Goal: Information Seeking & Learning: Learn about a topic

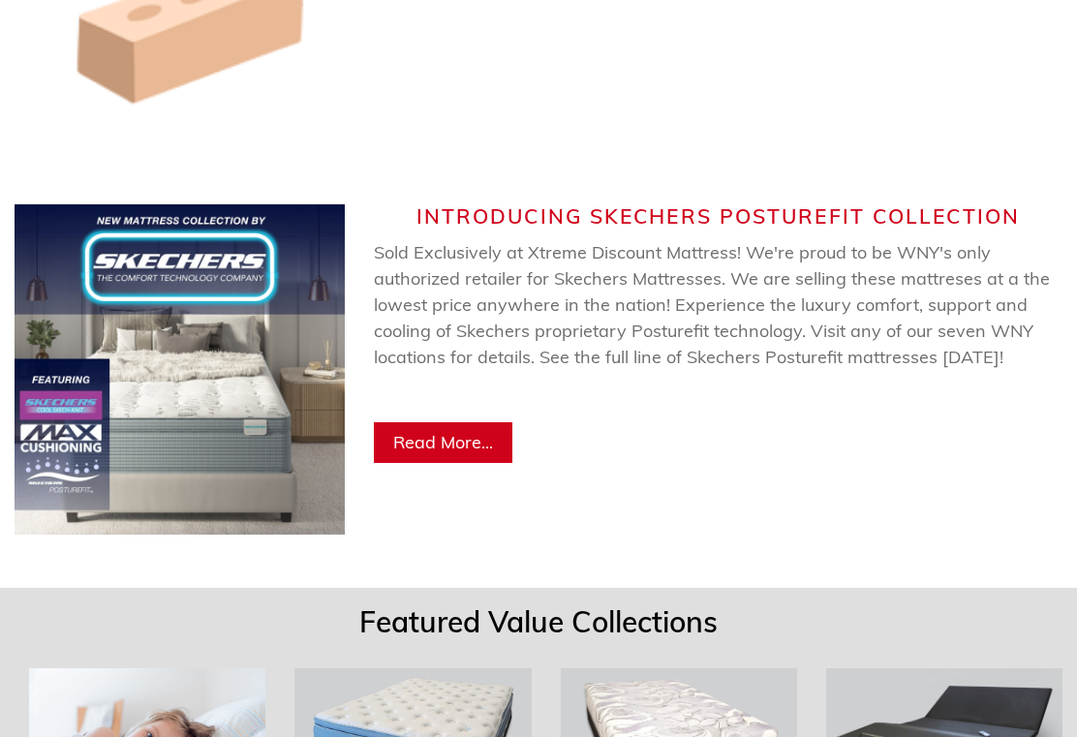
scroll to position [1200, 0]
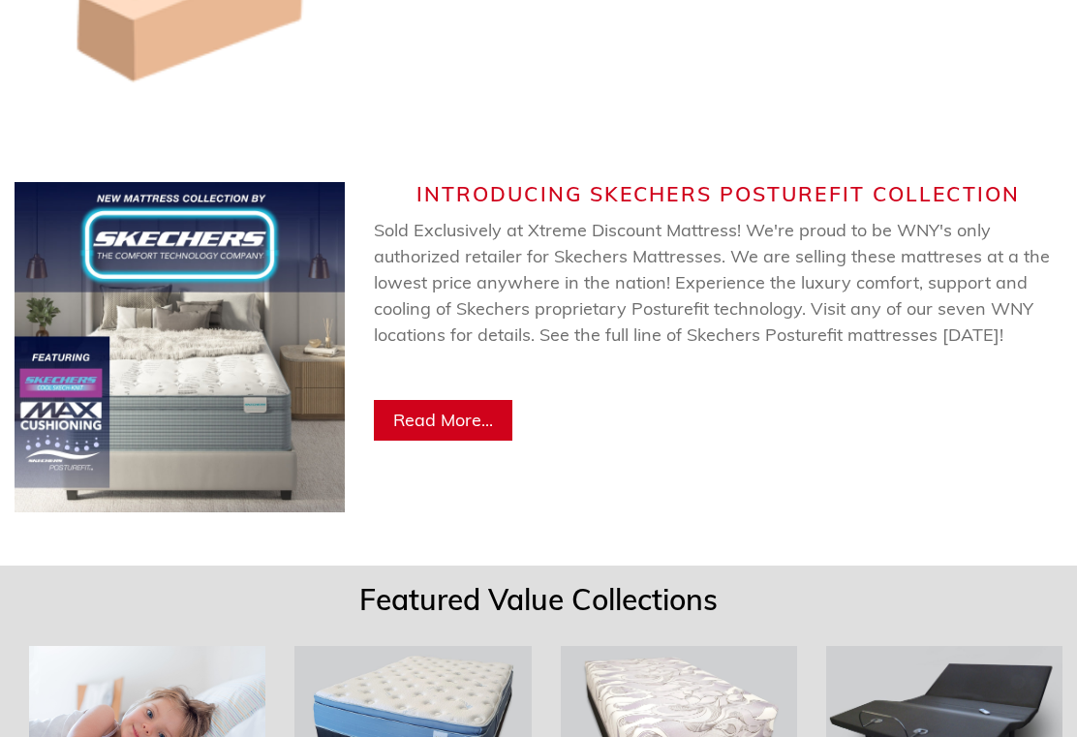
click at [419, 424] on span "Read More..." at bounding box center [443, 421] width 100 height 22
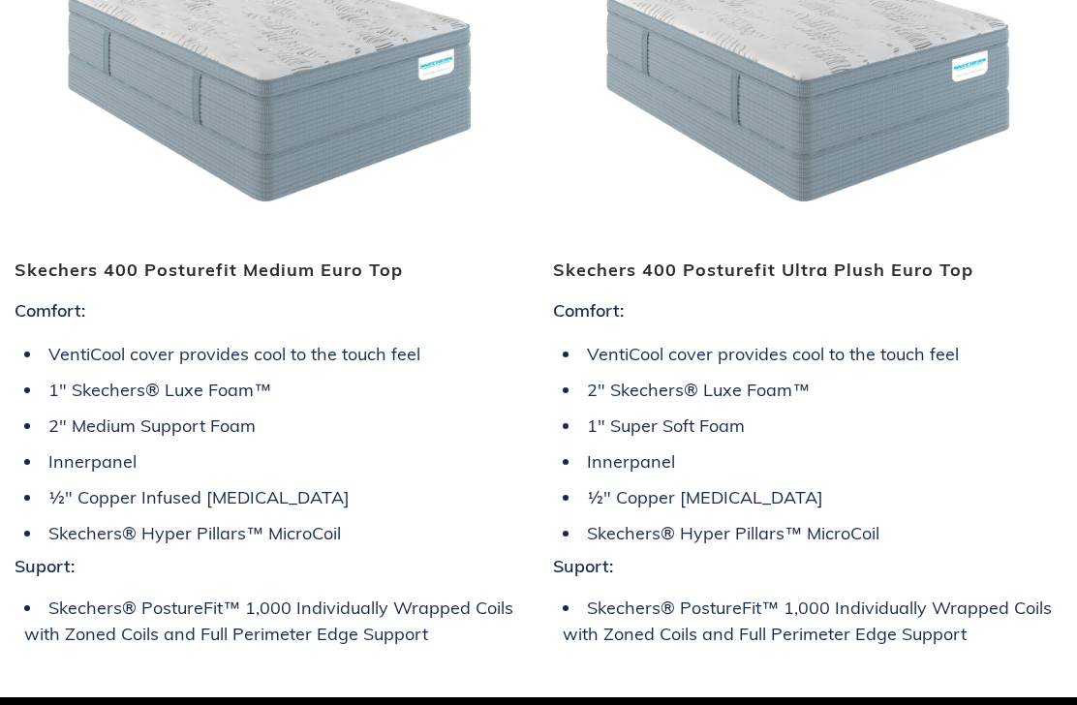
scroll to position [4856, 0]
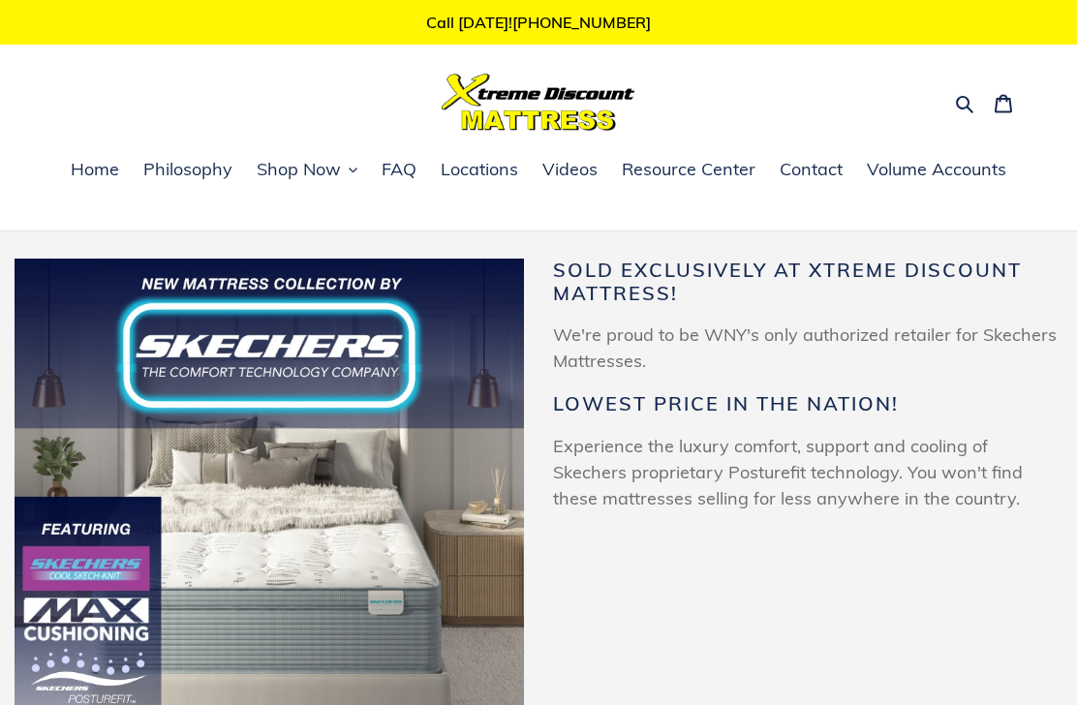
scroll to position [4787, 0]
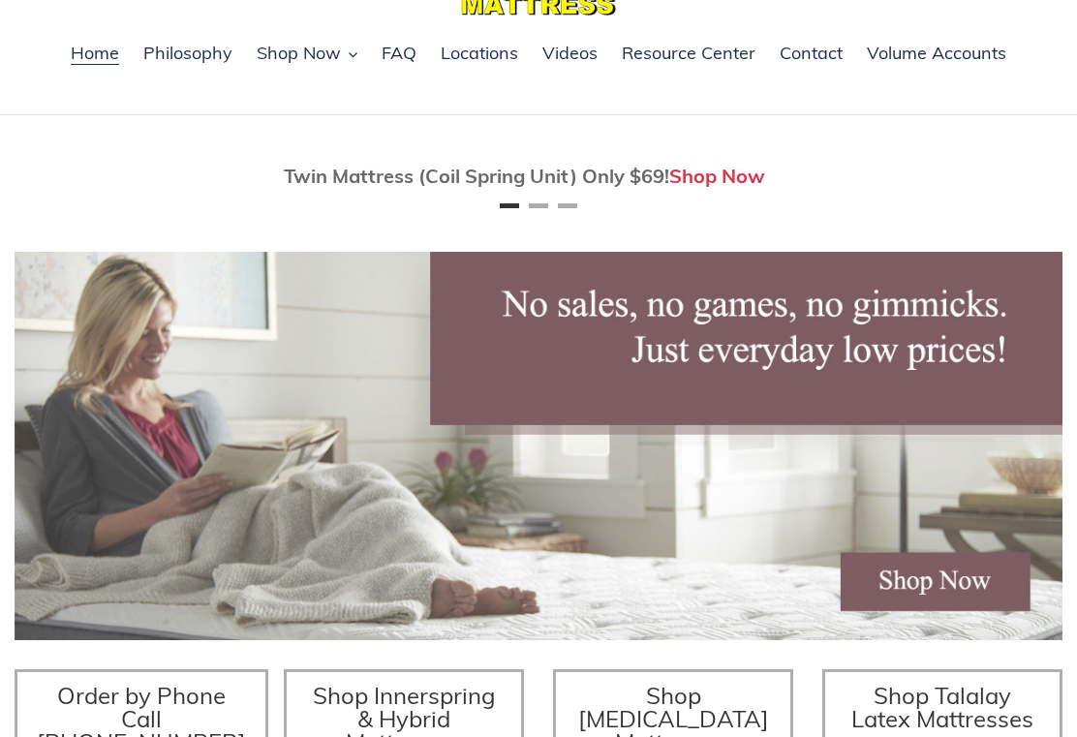
scroll to position [55, 0]
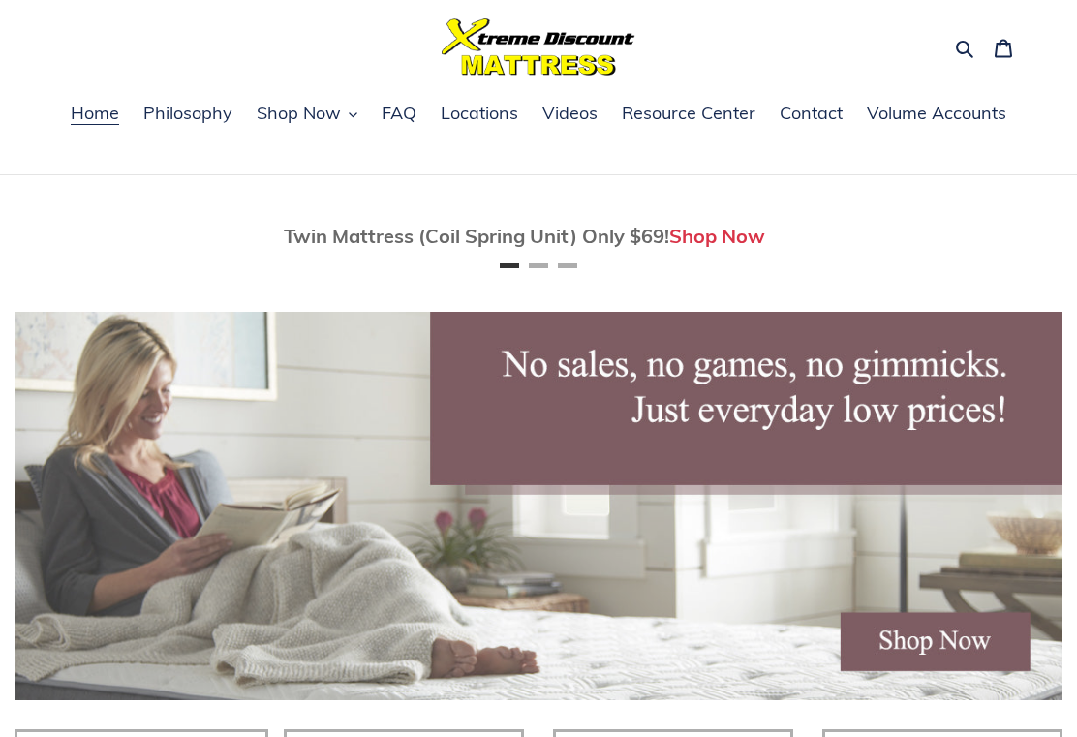
click at [402, 112] on span "FAQ" at bounding box center [398, 113] width 35 height 23
